Goal: Find specific page/section: Find specific page/section

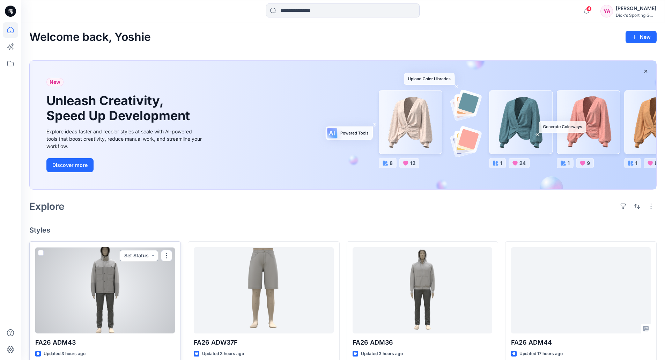
click at [142, 252] on button "Set Status" at bounding box center [139, 255] width 38 height 11
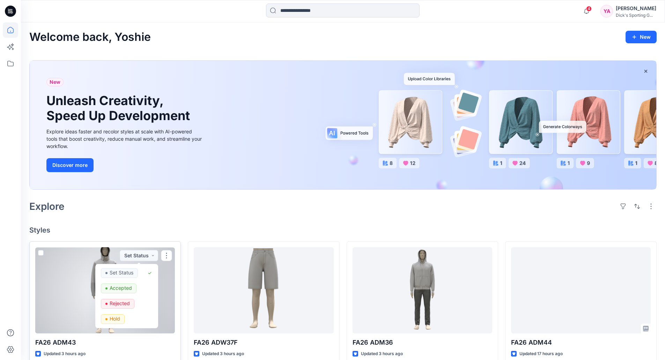
click at [86, 264] on div at bounding box center [105, 290] width 140 height 86
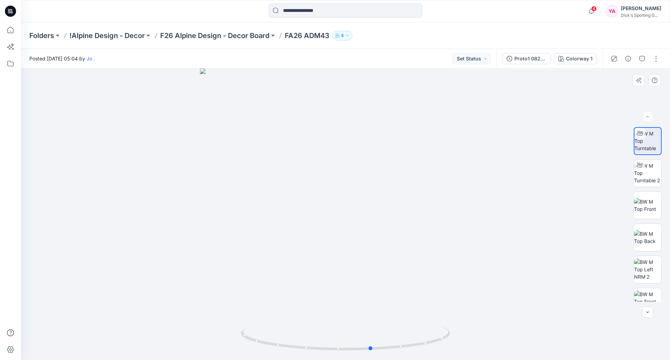
drag, startPoint x: 333, startPoint y: 196, endPoint x: 359, endPoint y: 193, distance: 26.3
click at [359, 193] on div at bounding box center [345, 213] width 649 height 291
click at [341, 212] on div at bounding box center [345, 213] width 649 height 291
drag, startPoint x: 350, startPoint y: 244, endPoint x: 325, endPoint y: 258, distance: 28.9
click at [325, 258] on div at bounding box center [345, 213] width 649 height 291
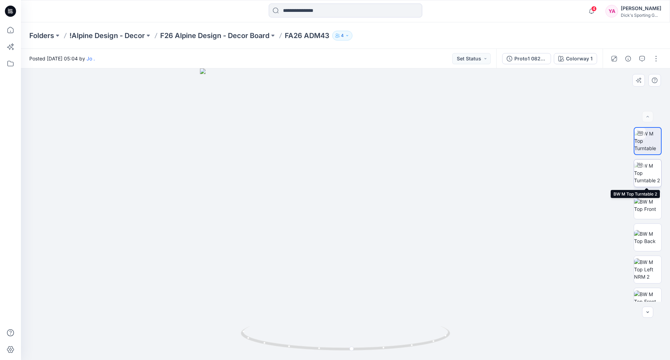
click at [653, 166] on img at bounding box center [647, 173] width 27 height 22
click at [639, 142] on img at bounding box center [647, 141] width 27 height 22
drag, startPoint x: 347, startPoint y: 350, endPoint x: 410, endPoint y: 349, distance: 63.2
click at [410, 349] on icon at bounding box center [346, 339] width 211 height 26
drag, startPoint x: 408, startPoint y: 348, endPoint x: 464, endPoint y: 341, distance: 56.0
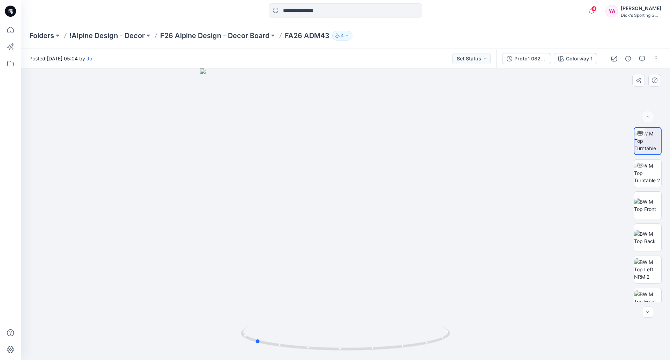
click at [464, 341] on div at bounding box center [345, 213] width 649 height 291
click at [213, 35] on p "F26 Alpine Design - Decor Board" at bounding box center [214, 36] width 109 height 10
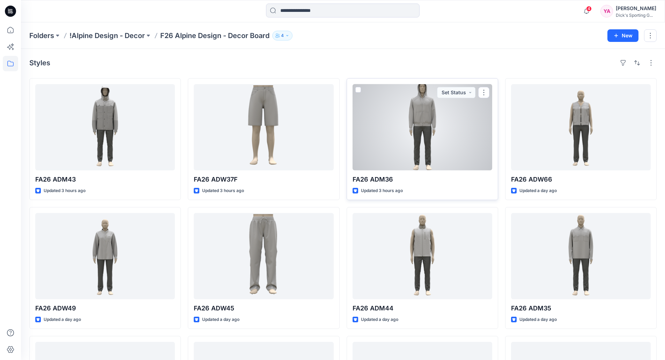
click at [468, 158] on div at bounding box center [422, 127] width 140 height 86
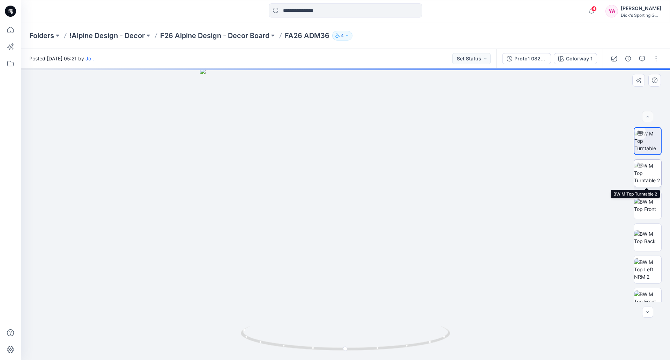
click at [653, 177] on img at bounding box center [647, 173] width 27 height 22
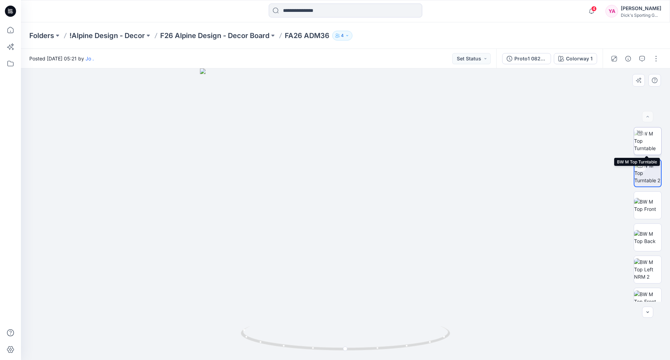
click at [648, 149] on img at bounding box center [647, 141] width 27 height 22
click at [648, 201] on img at bounding box center [647, 205] width 27 height 15
click at [640, 141] on img at bounding box center [647, 141] width 27 height 22
drag, startPoint x: 335, startPoint y: 266, endPoint x: 401, endPoint y: 267, distance: 65.6
click at [401, 267] on div at bounding box center [345, 213] width 649 height 291
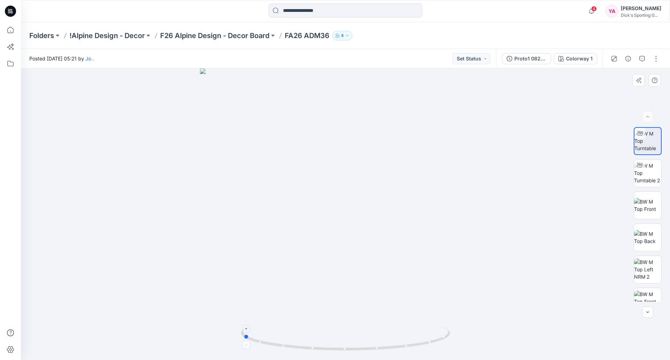
drag, startPoint x: 409, startPoint y: 347, endPoint x: 450, endPoint y: 339, distance: 41.9
click at [450, 339] on icon at bounding box center [346, 339] width 211 height 26
click at [218, 42] on div "Folders !Alpine Design - Decor F26 Alpine Design - Decor Board FA26 ADM36 4" at bounding box center [345, 35] width 649 height 27
click at [222, 36] on p "F26 Alpine Design - Decor Board" at bounding box center [214, 36] width 109 height 10
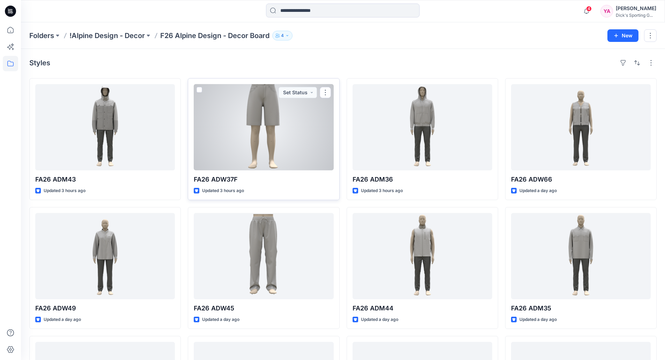
click at [277, 149] on div at bounding box center [264, 127] width 140 height 86
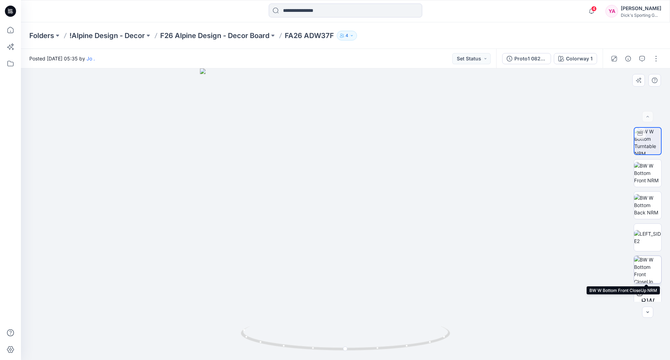
click at [650, 265] on img at bounding box center [647, 269] width 27 height 27
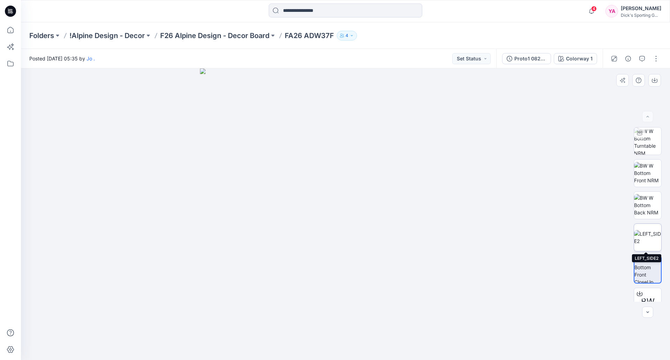
click at [648, 242] on img at bounding box center [647, 237] width 27 height 15
click at [647, 212] on img at bounding box center [647, 205] width 27 height 22
click at [646, 178] on img at bounding box center [647, 173] width 27 height 22
click at [645, 144] on img at bounding box center [647, 140] width 27 height 27
drag, startPoint x: 348, startPoint y: 350, endPoint x: 420, endPoint y: 342, distance: 72.0
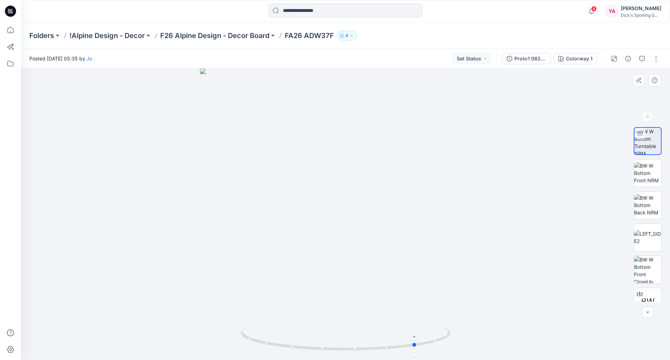
click at [420, 342] on icon at bounding box center [346, 339] width 211 height 26
click at [197, 35] on p "F26 Alpine Design - Decor Board" at bounding box center [214, 36] width 109 height 10
